Goal: Task Accomplishment & Management: Manage account settings

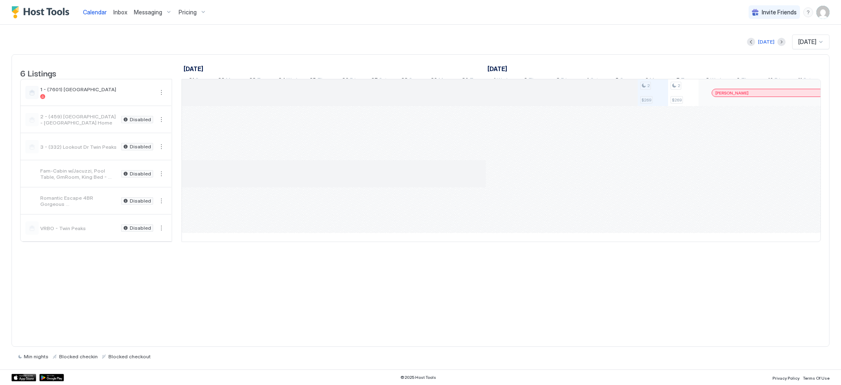
scroll to position [0, 456]
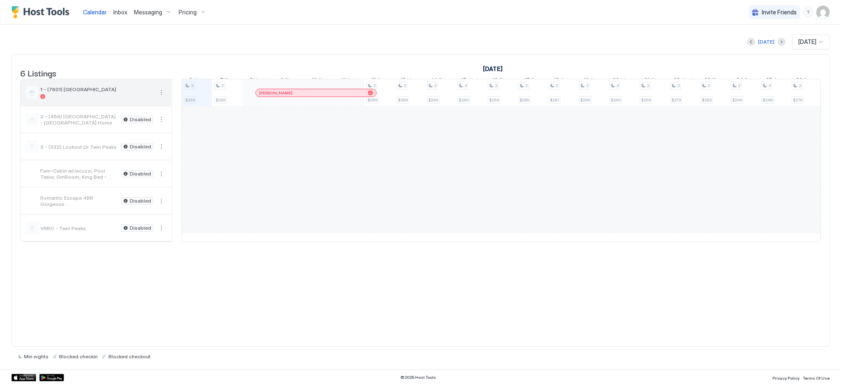
click at [108, 99] on div at bounding box center [96, 96] width 113 height 5
click at [147, 12] on span "Messaging" at bounding box center [148, 12] width 28 height 7
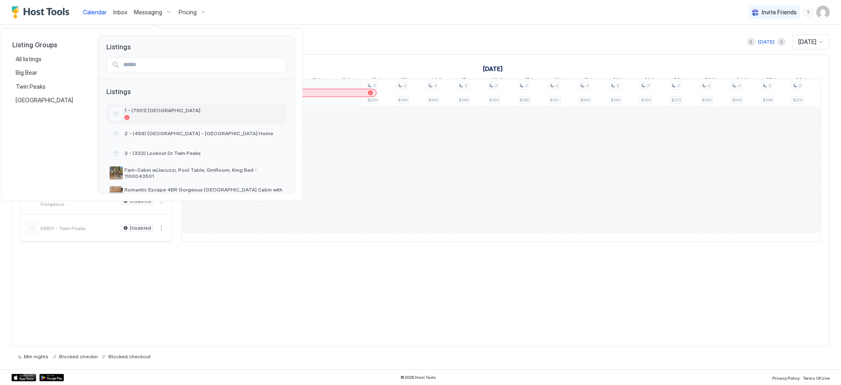
click at [145, 112] on span "1 - (7601) [GEOGRAPHIC_DATA]" at bounding box center [203, 110] width 159 height 6
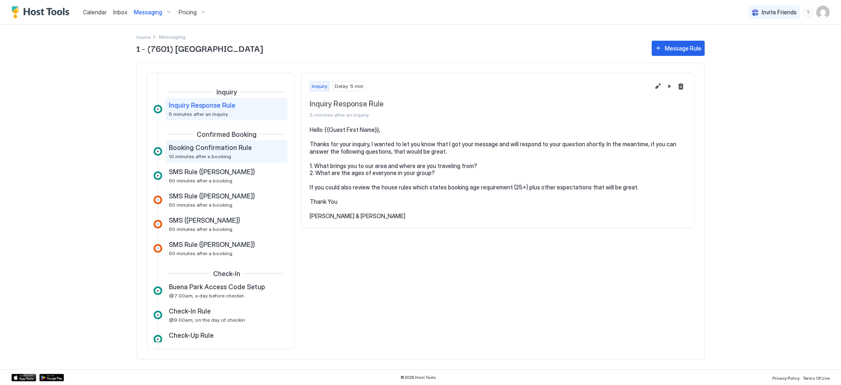
click at [201, 151] on span "Booking Confirmation Rule" at bounding box center [210, 147] width 83 height 8
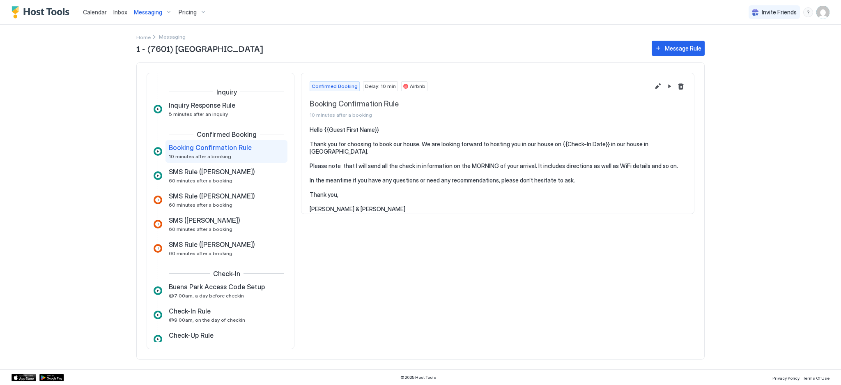
click at [146, 13] on span "Messaging" at bounding box center [148, 12] width 28 height 7
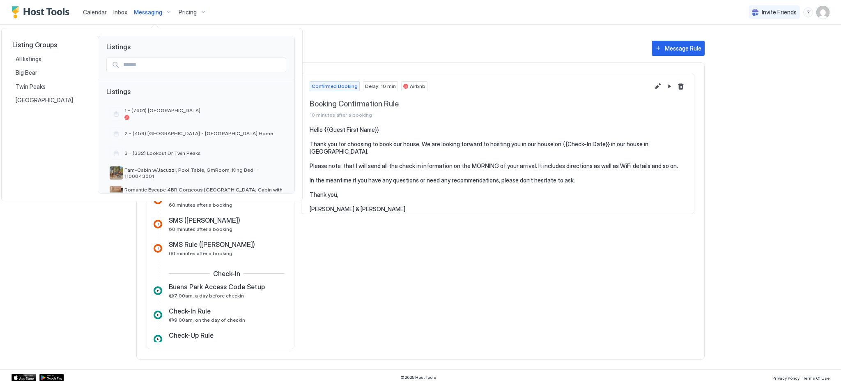
click at [120, 11] on div at bounding box center [420, 192] width 841 height 385
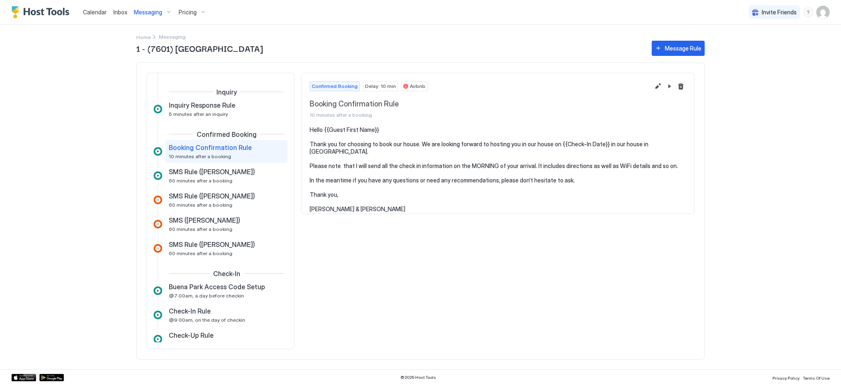
click at [822, 13] on img "User profile" at bounding box center [823, 12] width 13 height 13
click at [752, 48] on span "Settings" at bounding box center [749, 45] width 22 height 7
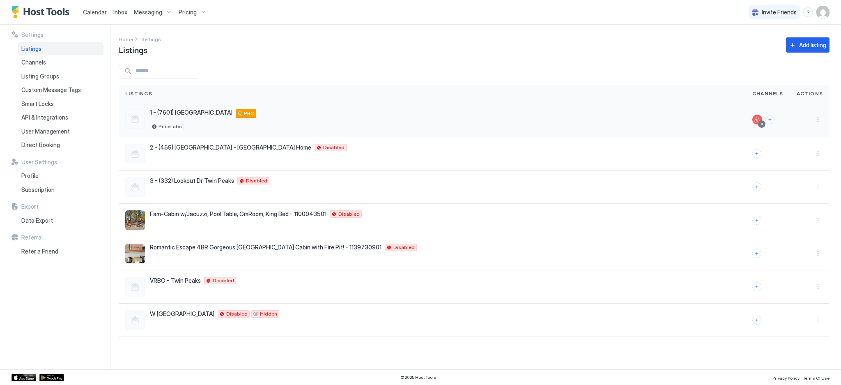
click at [326, 120] on div "1 - ([GEOGRAPHIC_DATA] [STREET_ADDRESS] PRO PriceLabs" at bounding box center [432, 119] width 614 height 21
click at [817, 119] on button "More options" at bounding box center [818, 120] width 10 height 10
click at [795, 156] on span "Listing Settings" at bounding box center [799, 157] width 37 height 6
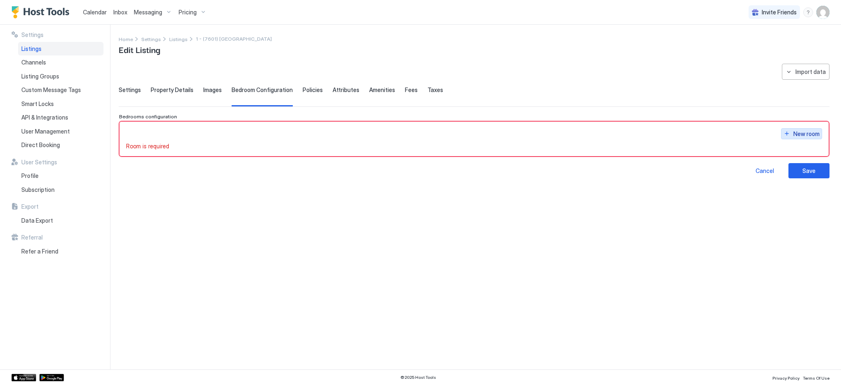
click at [804, 131] on div "New room" at bounding box center [807, 133] width 26 height 9
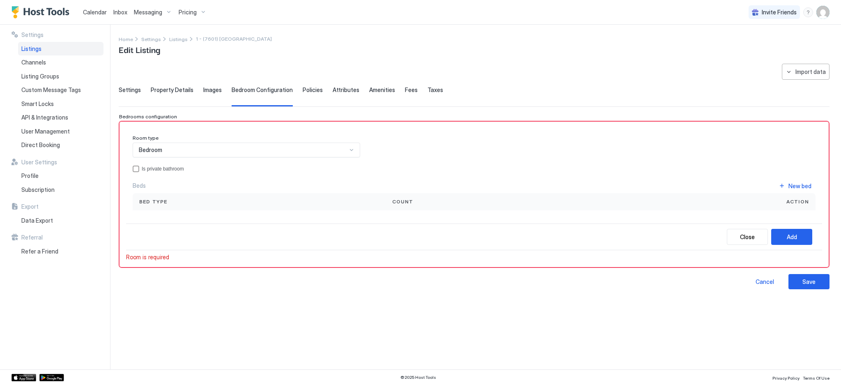
click at [353, 147] on div at bounding box center [351, 150] width 7 height 7
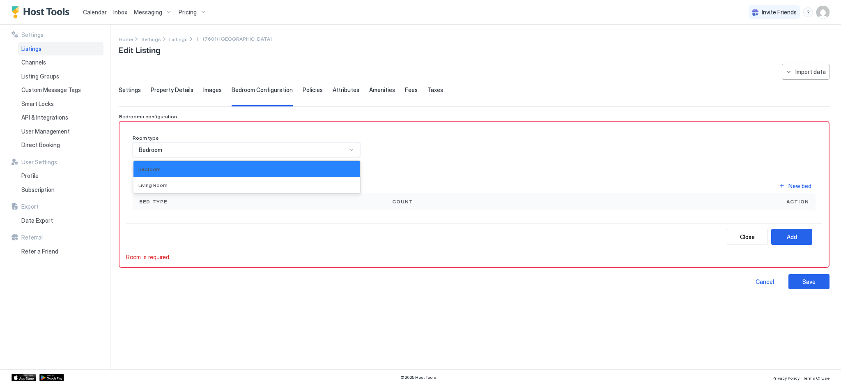
click at [353, 147] on div at bounding box center [351, 150] width 7 height 7
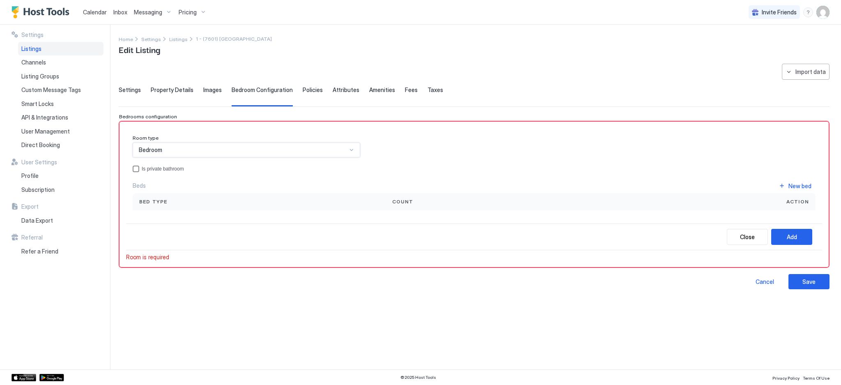
click at [138, 168] on div "privateBathroom" at bounding box center [136, 169] width 7 height 7
click at [325, 198] on div "Bed type" at bounding box center [259, 201] width 240 height 7
click at [433, 196] on div "Count" at bounding box center [491, 201] width 211 height 17
click at [800, 202] on span "Action" at bounding box center [798, 201] width 23 height 7
click at [805, 186] on div "New bed" at bounding box center [800, 186] width 23 height 9
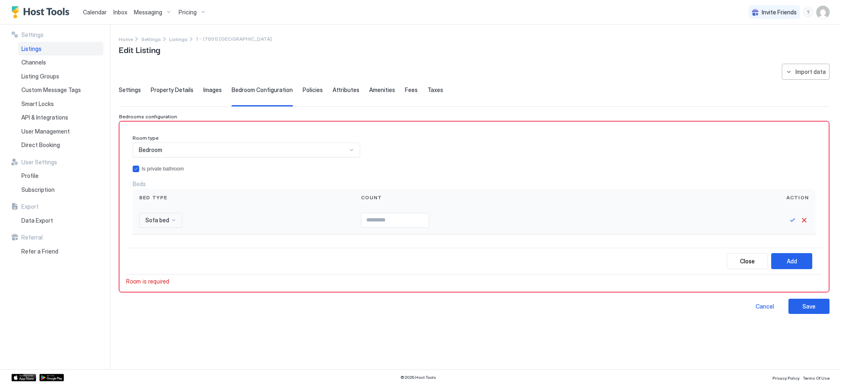
click at [172, 218] on div at bounding box center [173, 220] width 7 height 7
click at [159, 252] on span "Queen bed" at bounding box center [158, 255] width 26 height 6
click at [417, 220] on input "Input Field" at bounding box center [407, 220] width 67 height 14
type input "*"
click at [794, 217] on button "Save" at bounding box center [793, 220] width 10 height 10
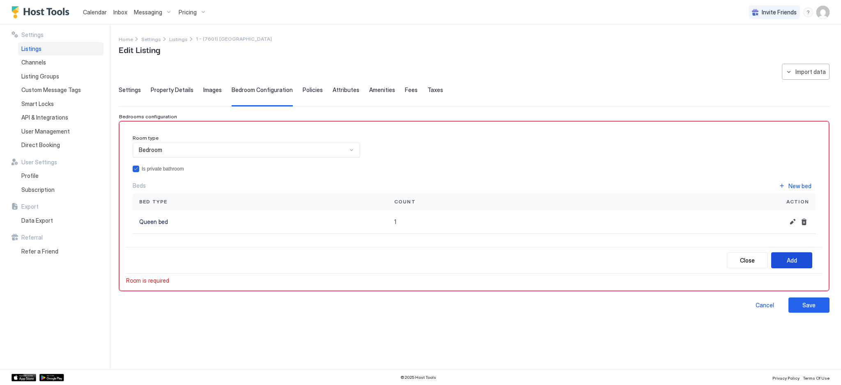
click at [795, 260] on div "Add" at bounding box center [792, 260] width 10 height 9
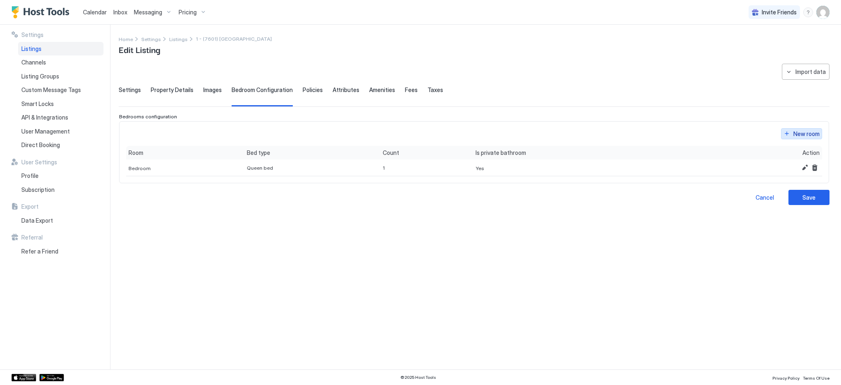
click at [806, 132] on div "New room" at bounding box center [807, 133] width 26 height 9
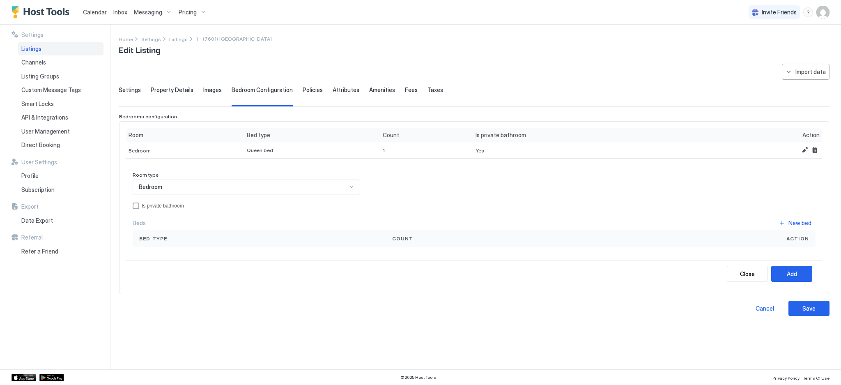
click at [353, 185] on div at bounding box center [351, 187] width 7 height 7
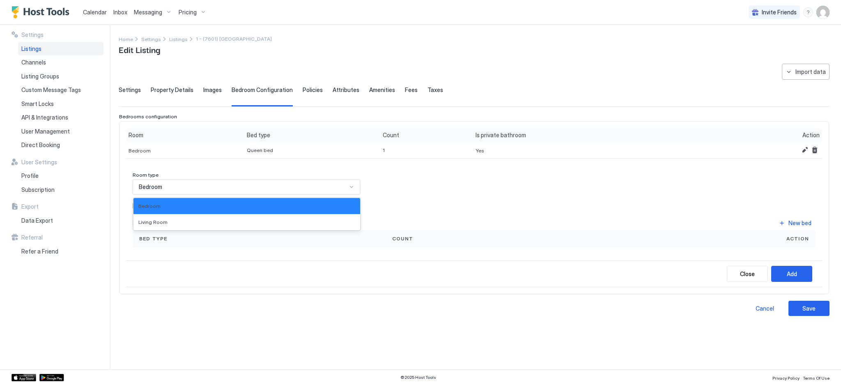
click at [353, 185] on div at bounding box center [351, 187] width 7 height 7
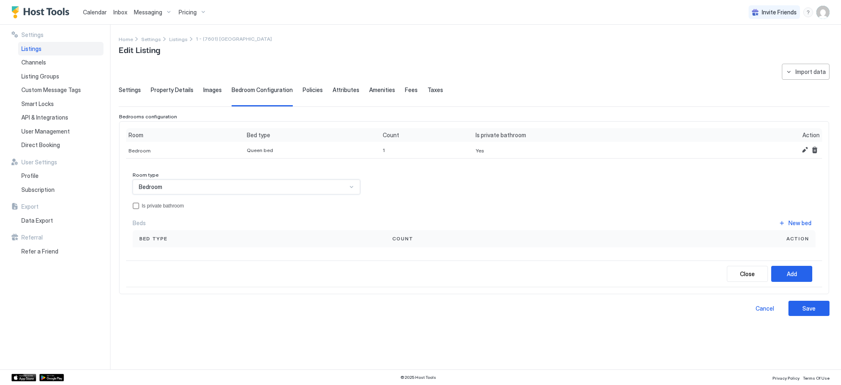
click at [334, 245] on div "Bed type" at bounding box center [259, 238] width 253 height 17
click at [801, 221] on div "New bed" at bounding box center [800, 223] width 23 height 9
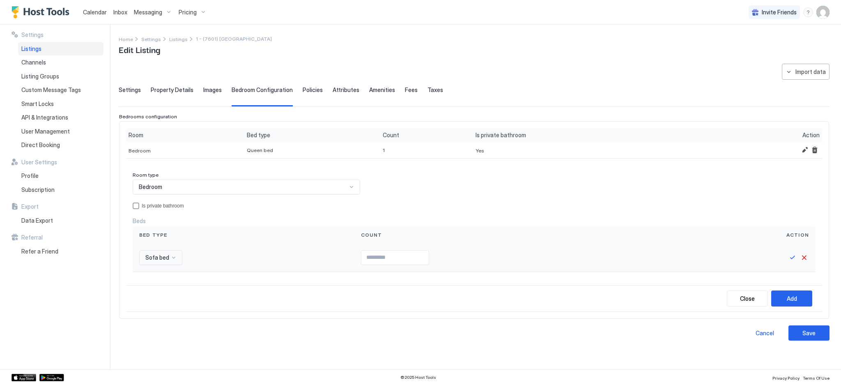
click at [173, 257] on div at bounding box center [173, 257] width 7 height 7
click at [154, 286] on span "Bunk bed" at bounding box center [156, 286] width 22 height 6
click at [395, 259] on input "Input Field" at bounding box center [395, 258] width 67 height 14
type input "*"
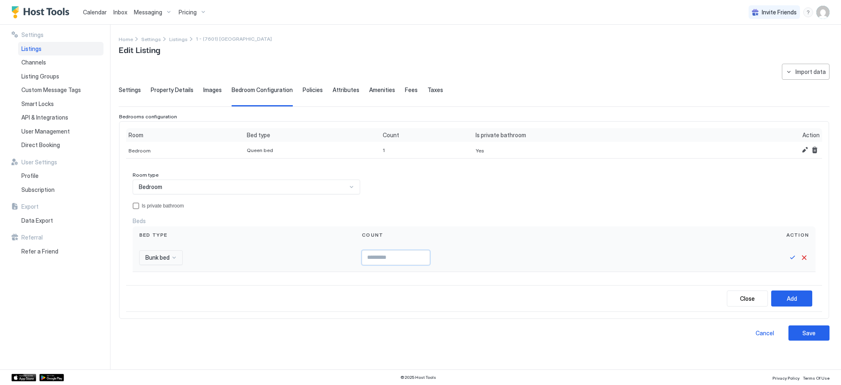
type input "*"
click at [792, 256] on button "Save" at bounding box center [793, 258] width 10 height 10
click at [795, 297] on div "Add" at bounding box center [792, 297] width 10 height 9
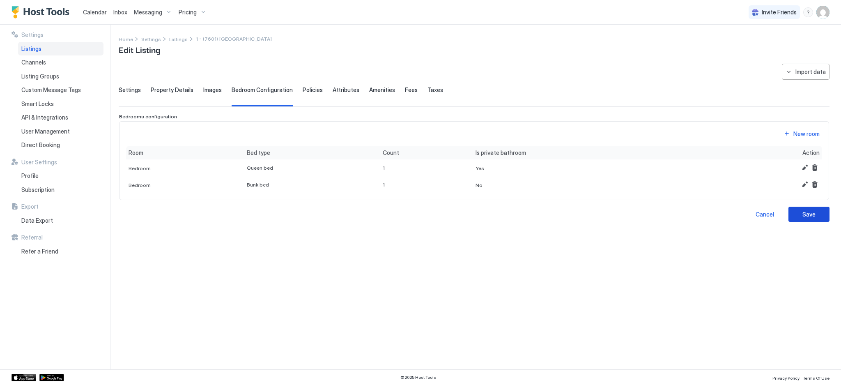
click at [810, 217] on div "Save" at bounding box center [809, 214] width 13 height 9
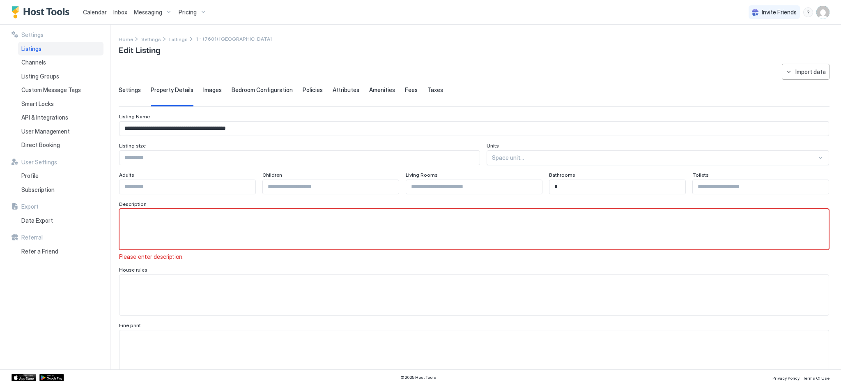
scroll to position [3, 0]
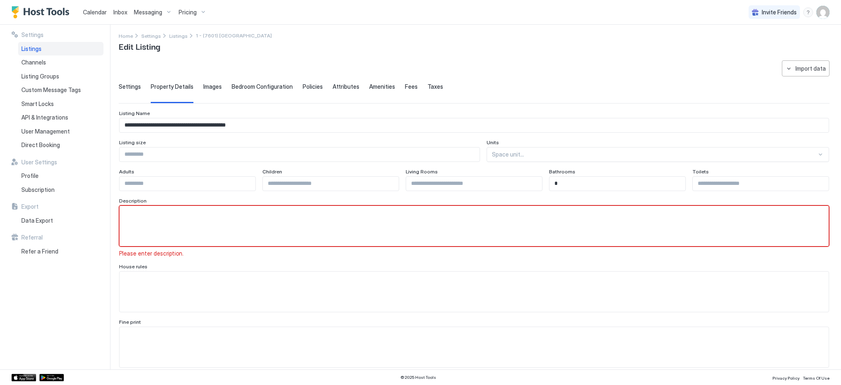
click at [172, 220] on textarea "Input Field" at bounding box center [474, 226] width 709 height 40
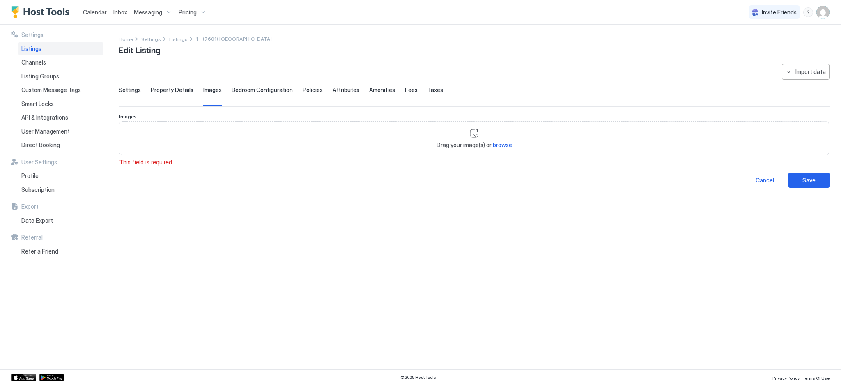
scroll to position [23, 0]
click at [263, 87] on span "Bedroom Configuration" at bounding box center [262, 89] width 61 height 7
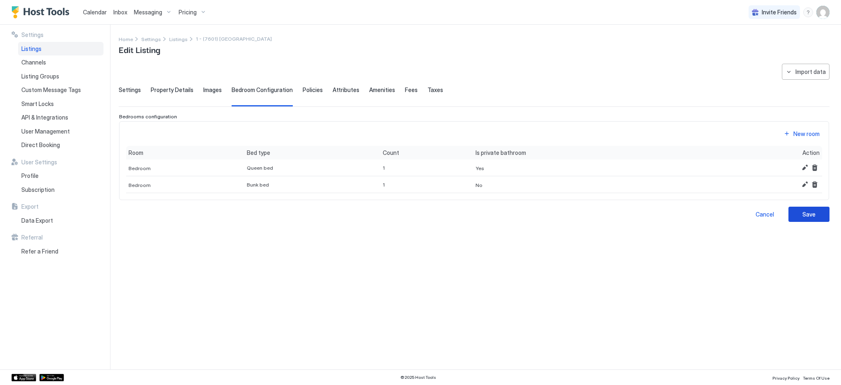
click at [807, 211] on div "Save" at bounding box center [809, 214] width 13 height 9
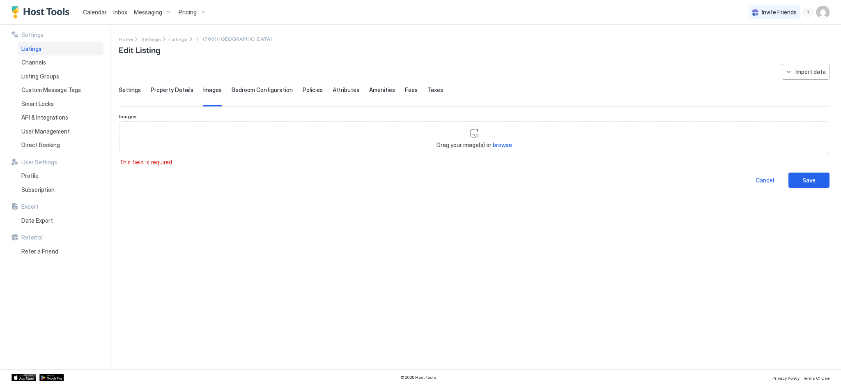
click at [133, 90] on span "Settings" at bounding box center [130, 89] width 22 height 7
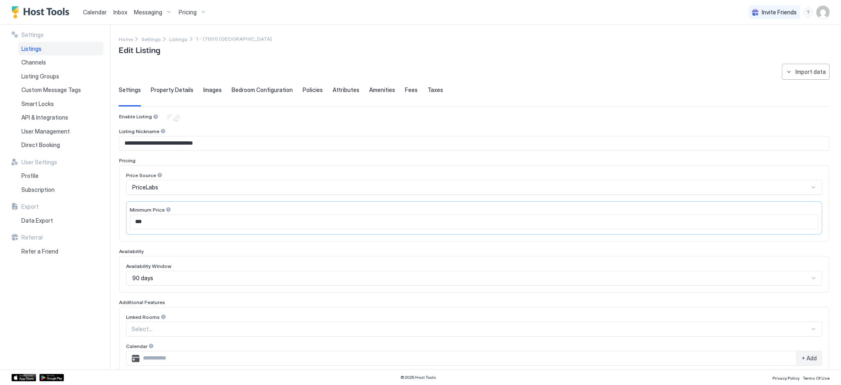
click at [170, 90] on span "Property Details" at bounding box center [172, 89] width 43 height 7
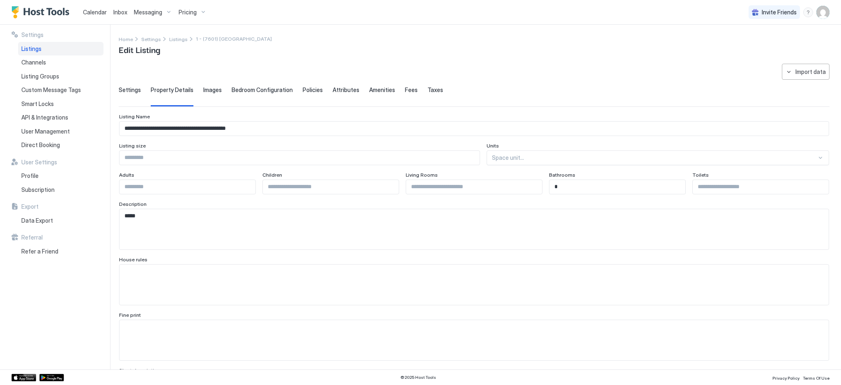
click at [155, 218] on textarea "*****" at bounding box center [470, 229] width 701 height 40
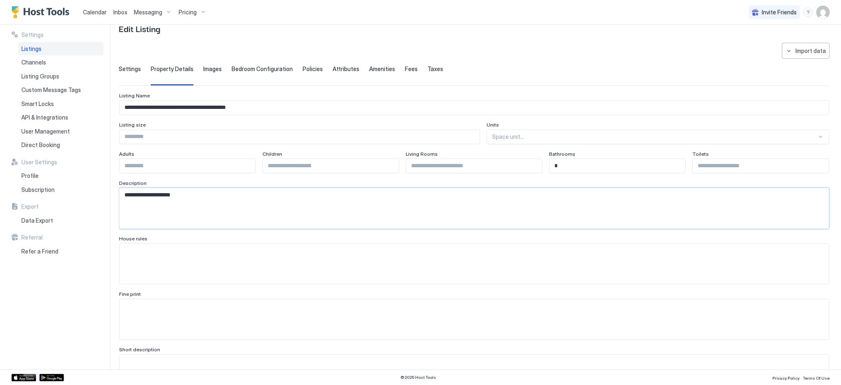
scroll to position [0, 0]
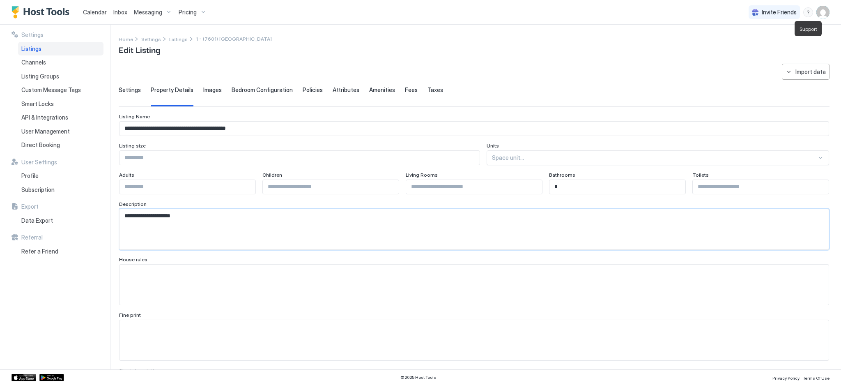
type textarea "**********"
click at [806, 10] on div "menu" at bounding box center [809, 12] width 10 height 10
click at [728, 37] on span "Running Status" at bounding box center [742, 38] width 41 height 7
